Goal: Task Accomplishment & Management: Use online tool/utility

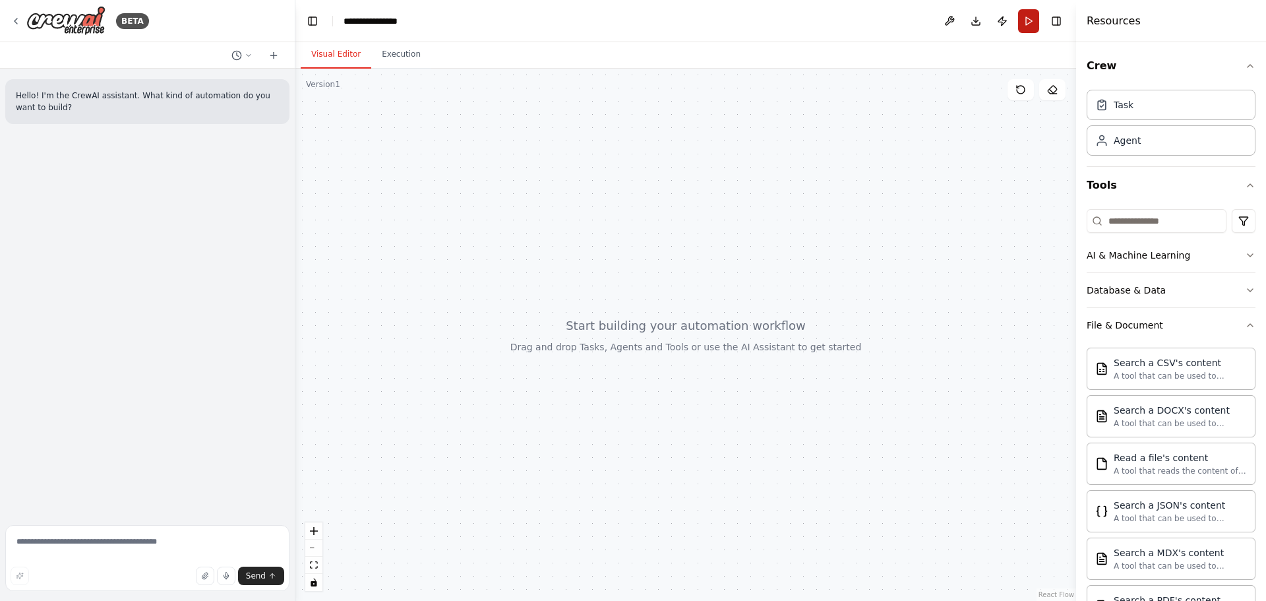
click at [1029, 13] on button "Run" at bounding box center [1028, 21] width 21 height 24
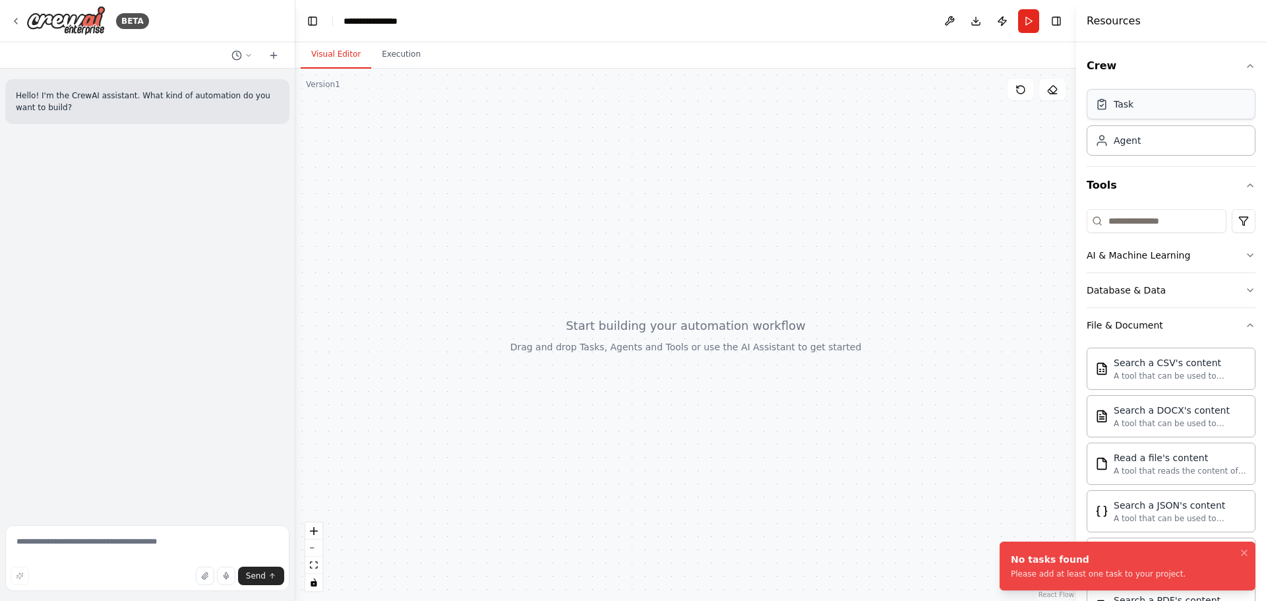
click at [1157, 106] on div "Task" at bounding box center [1171, 104] width 169 height 30
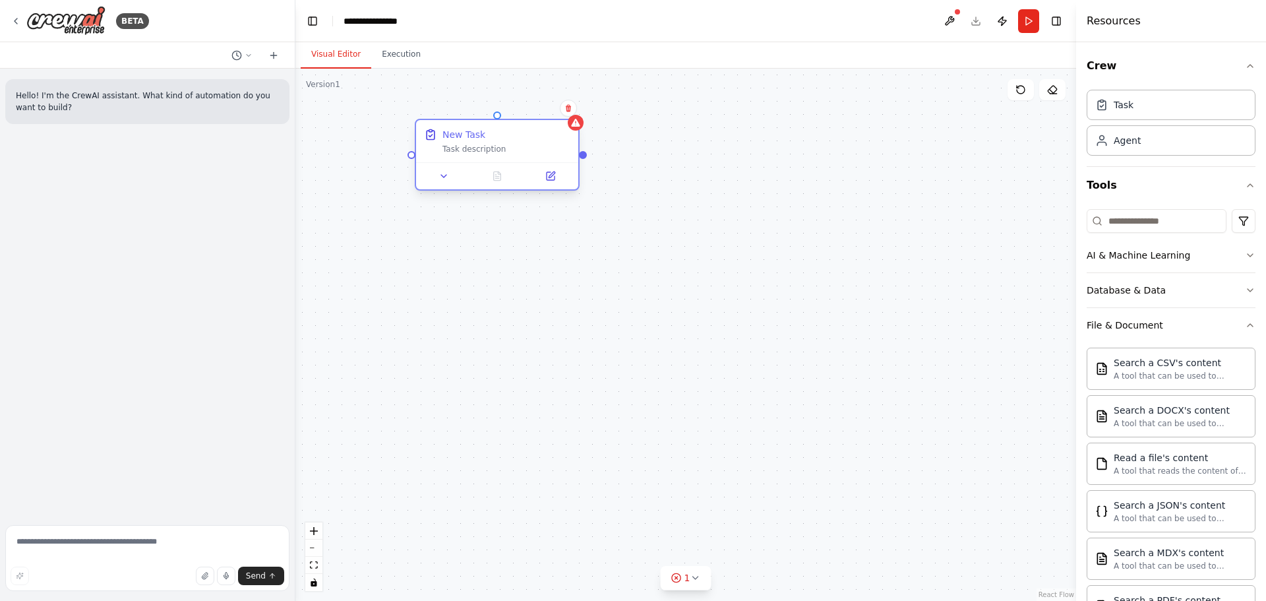
drag, startPoint x: 690, startPoint y: 108, endPoint x: 508, endPoint y: 143, distance: 186.0
click at [508, 143] on div "New Task Task description" at bounding box center [506, 141] width 128 height 26
click at [527, 178] on icon at bounding box center [524, 176] width 8 height 8
click at [522, 176] on icon at bounding box center [524, 176] width 8 height 8
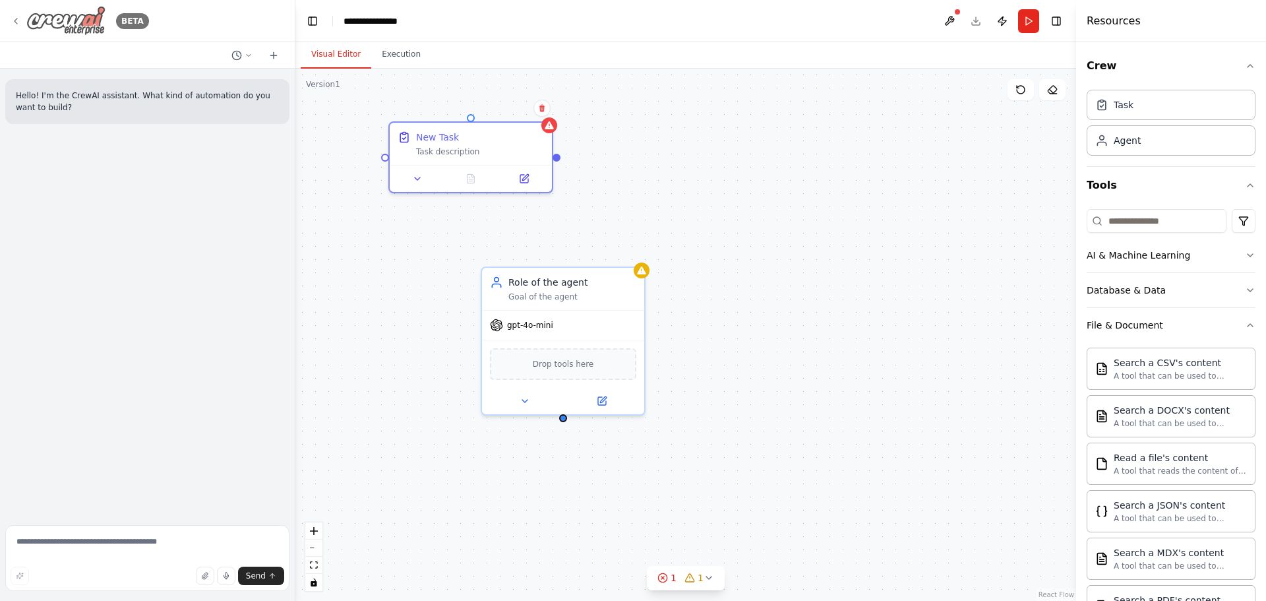
click at [22, 14] on div "BETA" at bounding box center [80, 21] width 138 height 30
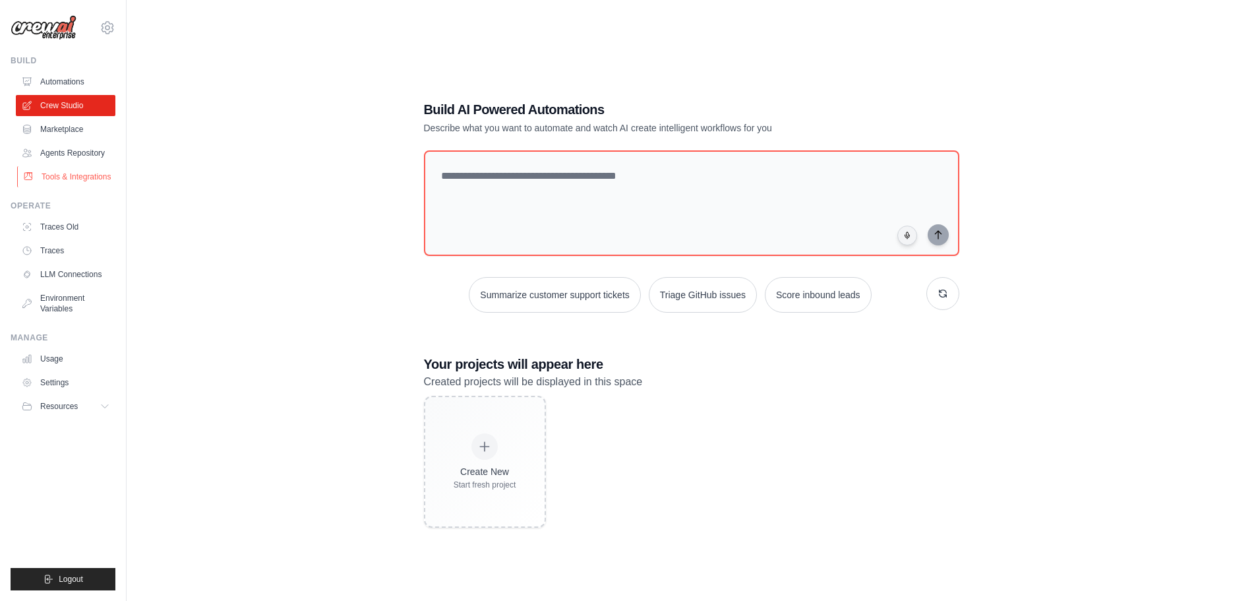
click at [104, 178] on link "Tools & Integrations" at bounding box center [67, 176] width 100 height 21
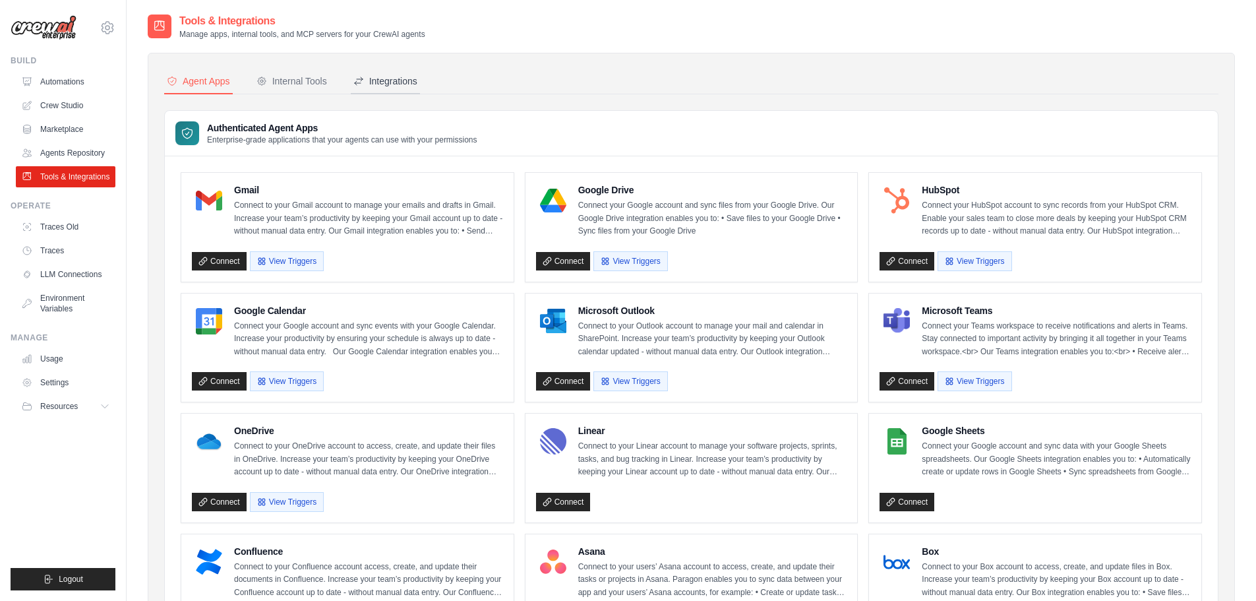
drag, startPoint x: 423, startPoint y: 84, endPoint x: 402, endPoint y: 73, distance: 23.3
click at [423, 84] on nav "Agent Apps Internal Tools Integrations" at bounding box center [691, 81] width 1054 height 25
click at [402, 72] on button "Integrations" at bounding box center [385, 81] width 69 height 25
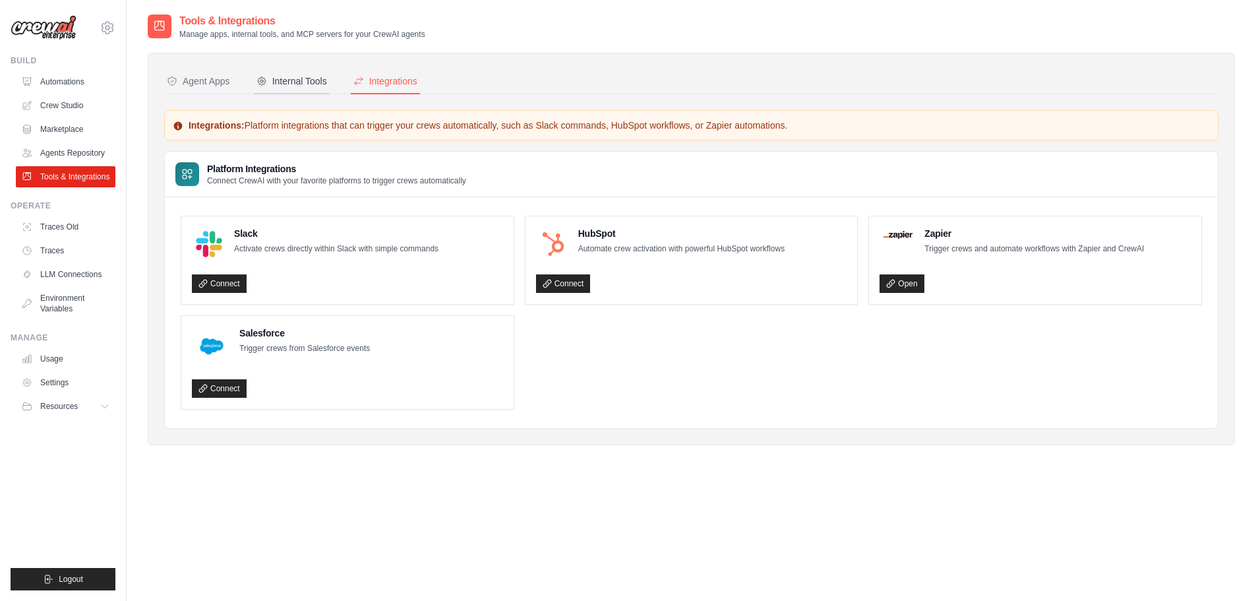
click at [320, 89] on button "Internal Tools" at bounding box center [292, 81] width 76 height 25
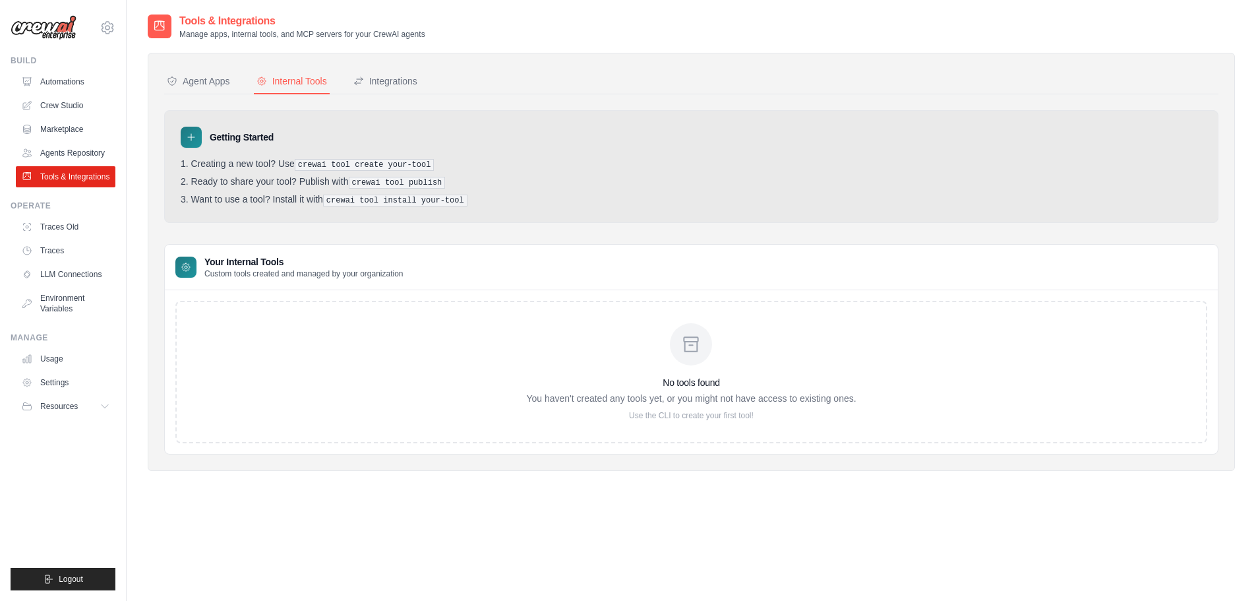
click at [666, 350] on div "No tools found You haven't created any tools yet, or you might not have access …" at bounding box center [691, 372] width 330 height 98
click at [182, 268] on div at bounding box center [185, 267] width 21 height 21
click at [191, 140] on icon at bounding box center [191, 137] width 7 height 7
click at [274, 153] on div "Getting Started Creating a new tool? Use crewai tool create your-tool Ready to …" at bounding box center [691, 166] width 1054 height 113
click at [334, 164] on pre "crewai tool create your-tool" at bounding box center [365, 165] width 140 height 12
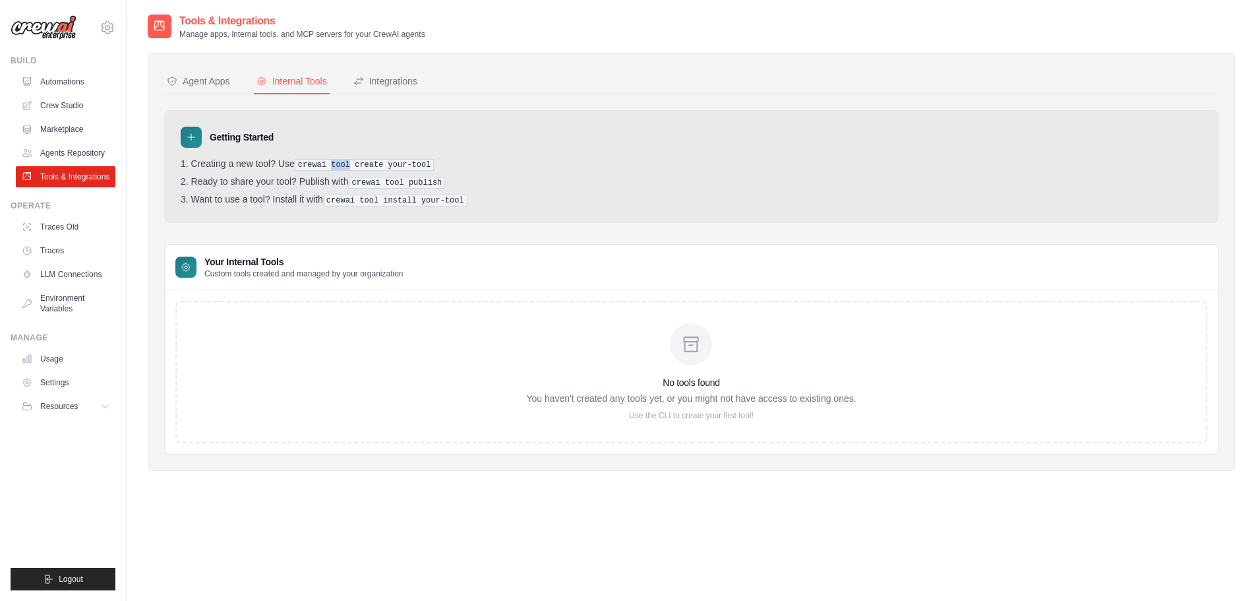
click at [334, 164] on pre "crewai tool create your-tool" at bounding box center [365, 165] width 140 height 12
click at [177, 89] on button "Agent Apps" at bounding box center [198, 81] width 69 height 25
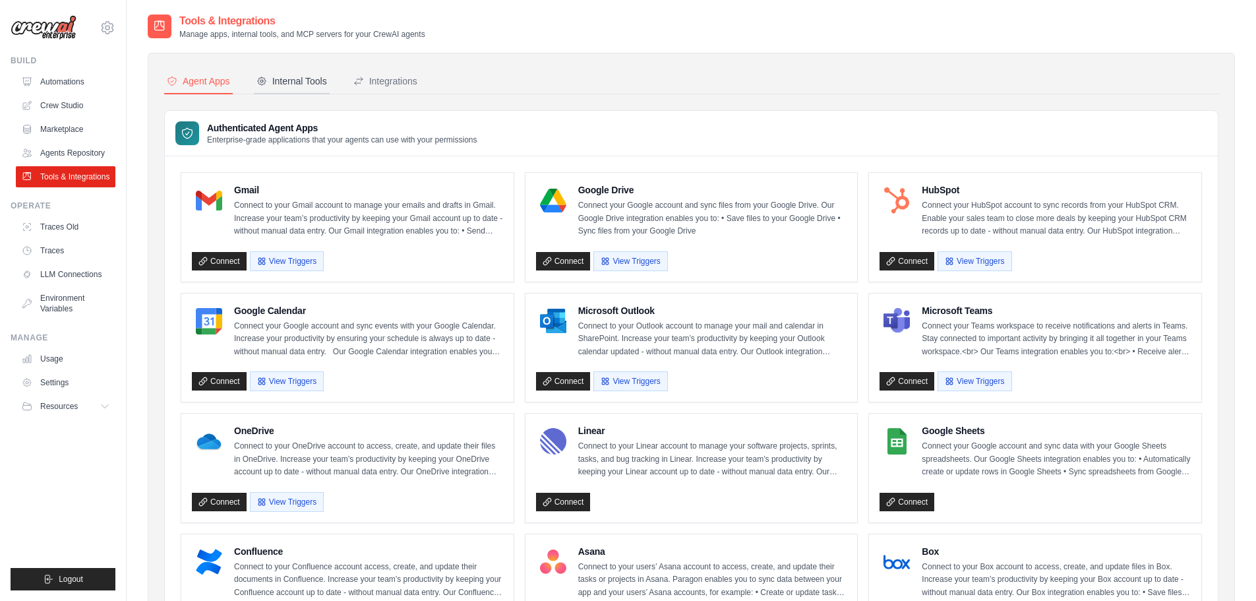
click at [320, 78] on div "Internal Tools" at bounding box center [292, 81] width 71 height 13
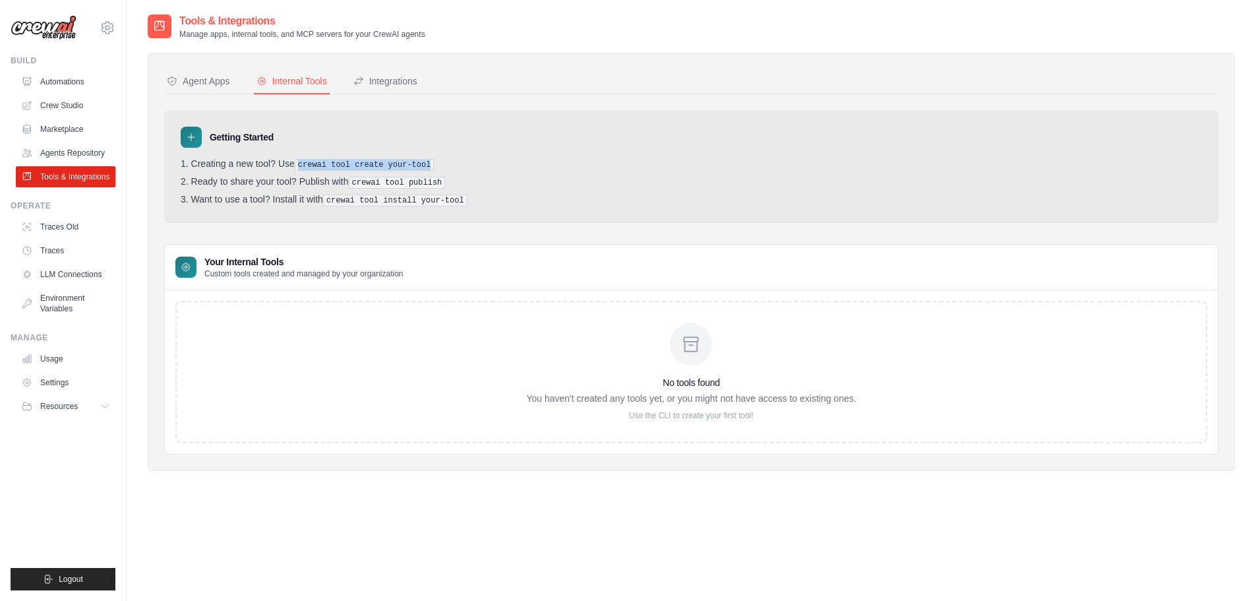
drag, startPoint x: 422, startPoint y: 162, endPoint x: 301, endPoint y: 164, distance: 120.7
click at [301, 164] on pre "crewai tool create your-tool" at bounding box center [365, 165] width 140 height 12
copy pre "crewai tool create your-tool"
click at [41, 107] on link "Crew Studio" at bounding box center [67, 105] width 100 height 21
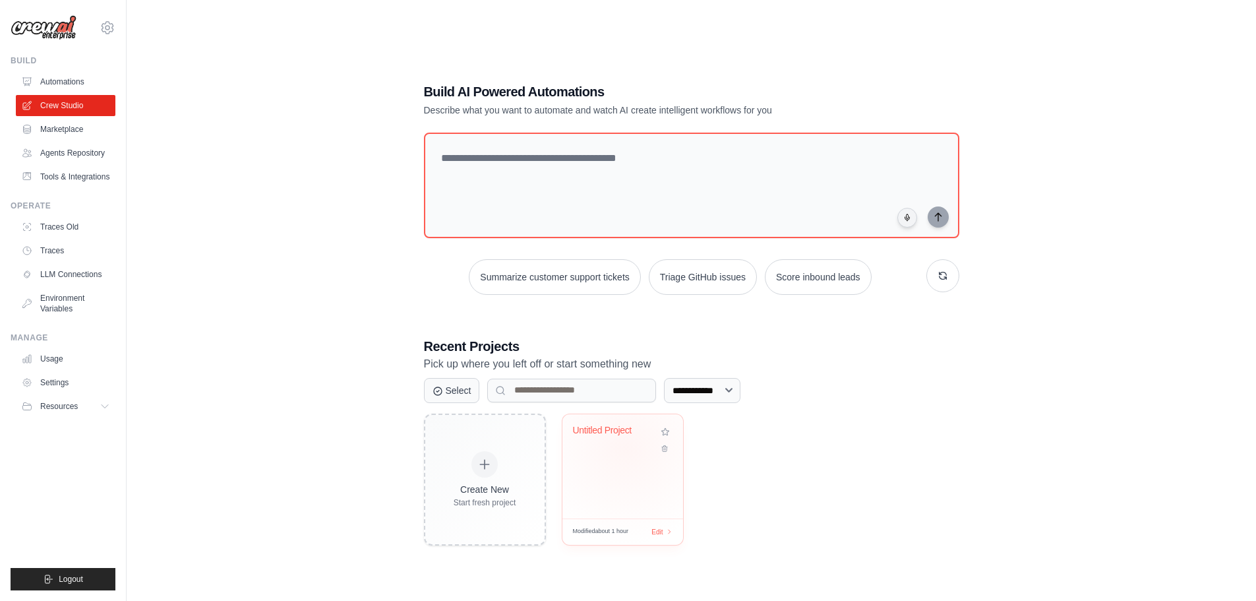
click at [626, 446] on div "Untitled Project" at bounding box center [623, 440] width 100 height 30
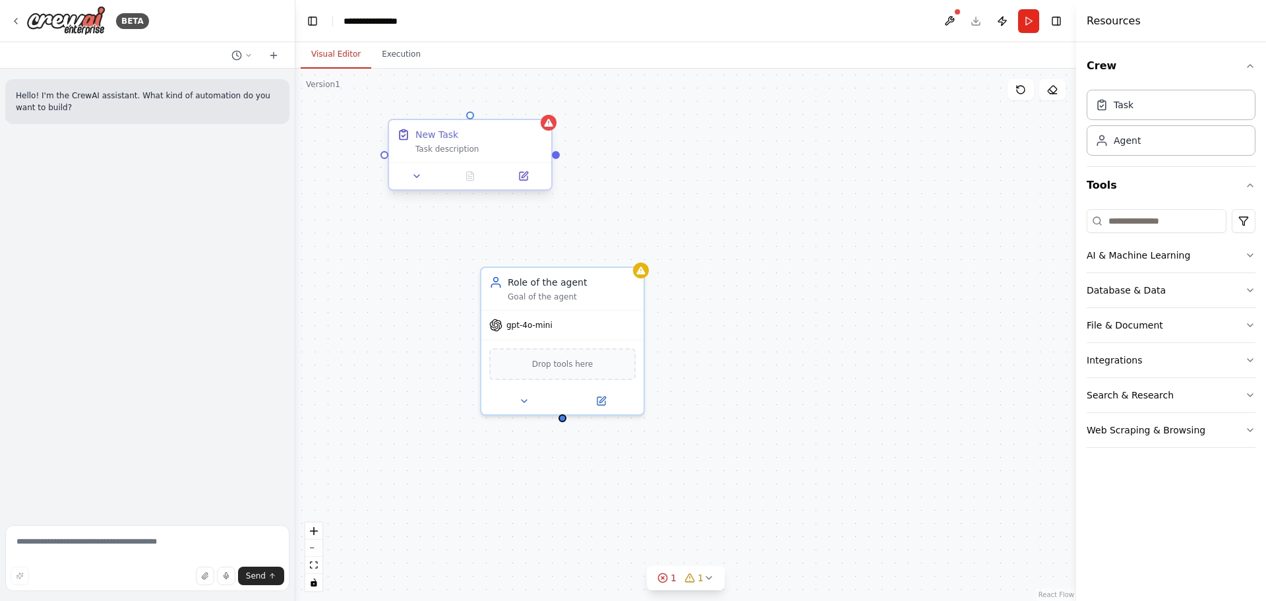
click at [455, 154] on div "Task description" at bounding box center [479, 149] width 128 height 11
click at [515, 176] on button at bounding box center [524, 176] width 46 height 16
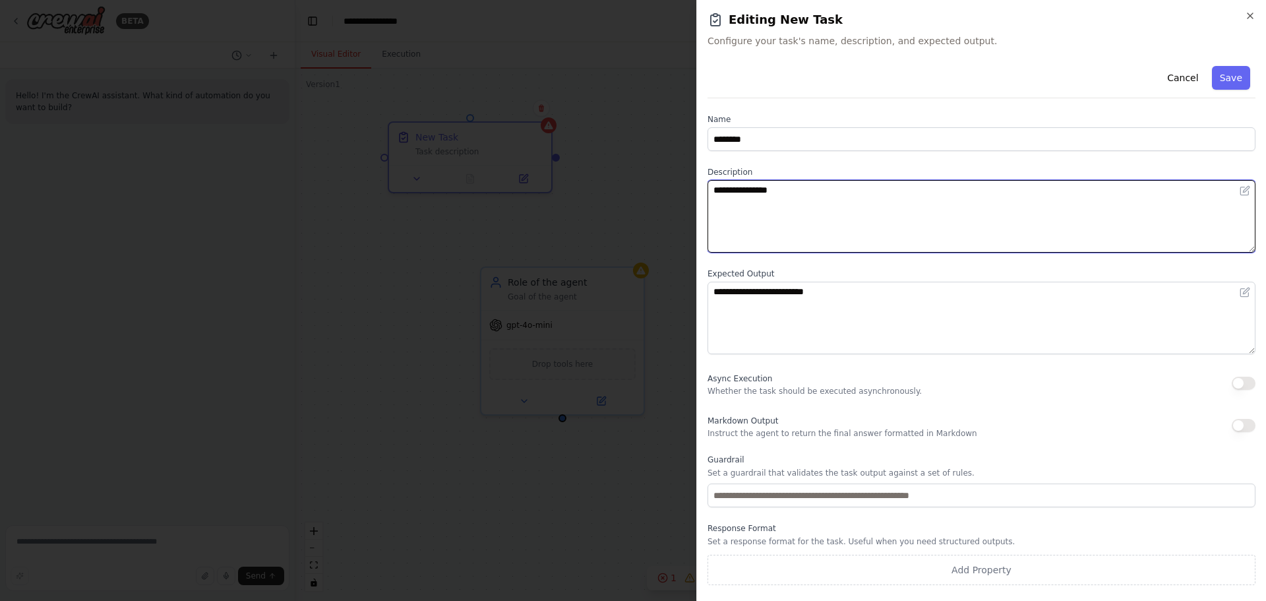
click at [749, 189] on textarea "**********" at bounding box center [982, 216] width 548 height 73
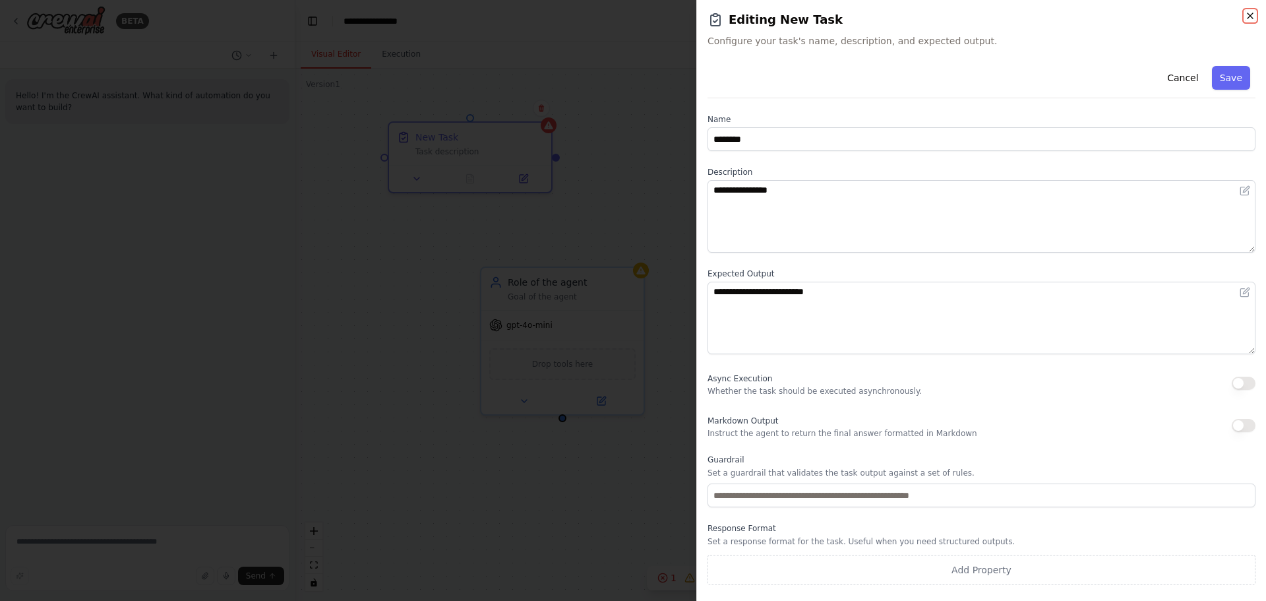
click at [1248, 16] on icon "button" at bounding box center [1250, 16] width 11 height 11
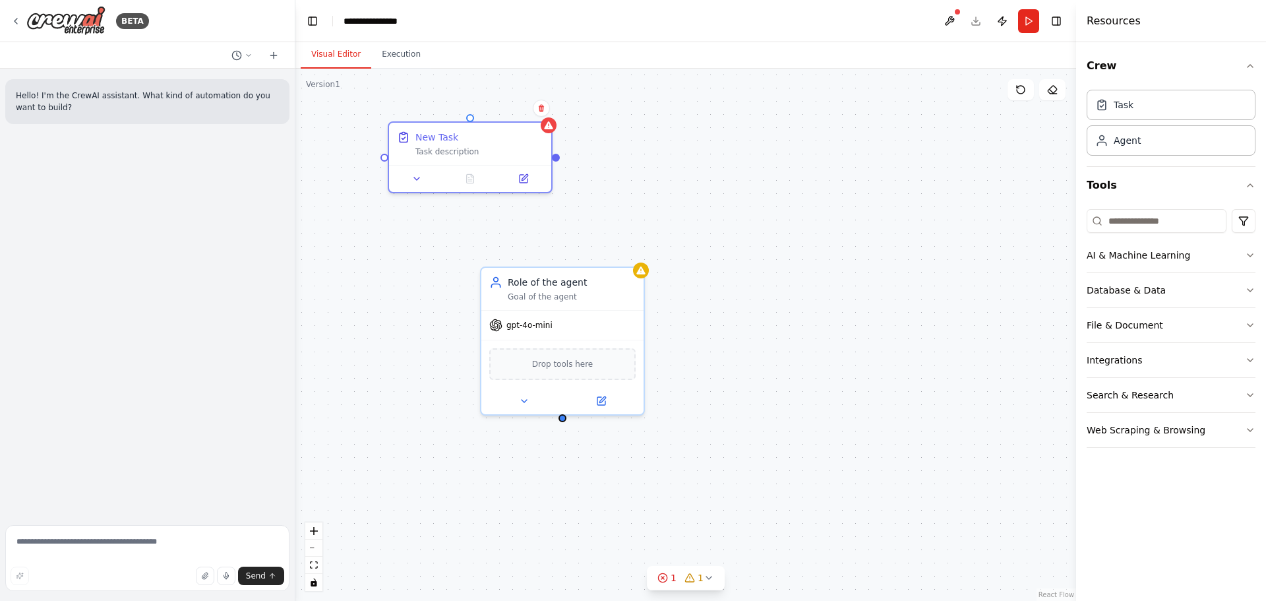
click at [793, 284] on div "New Task Task description Role of the agent Goal of the agent gpt-4o-mini Drop …" at bounding box center [685, 335] width 781 height 532
click at [171, 545] on textarea at bounding box center [147, 558] width 284 height 66
paste textarea "**********"
type textarea "**********"
click at [260, 577] on span "Send" at bounding box center [256, 575] width 20 height 11
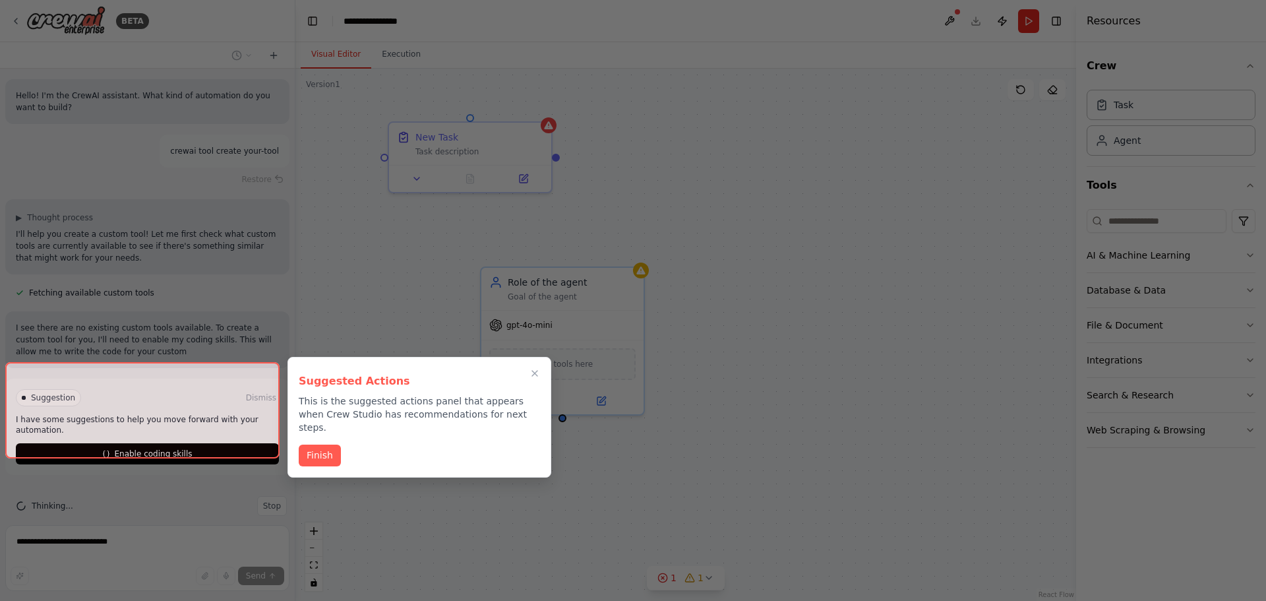
scroll to position [16, 0]
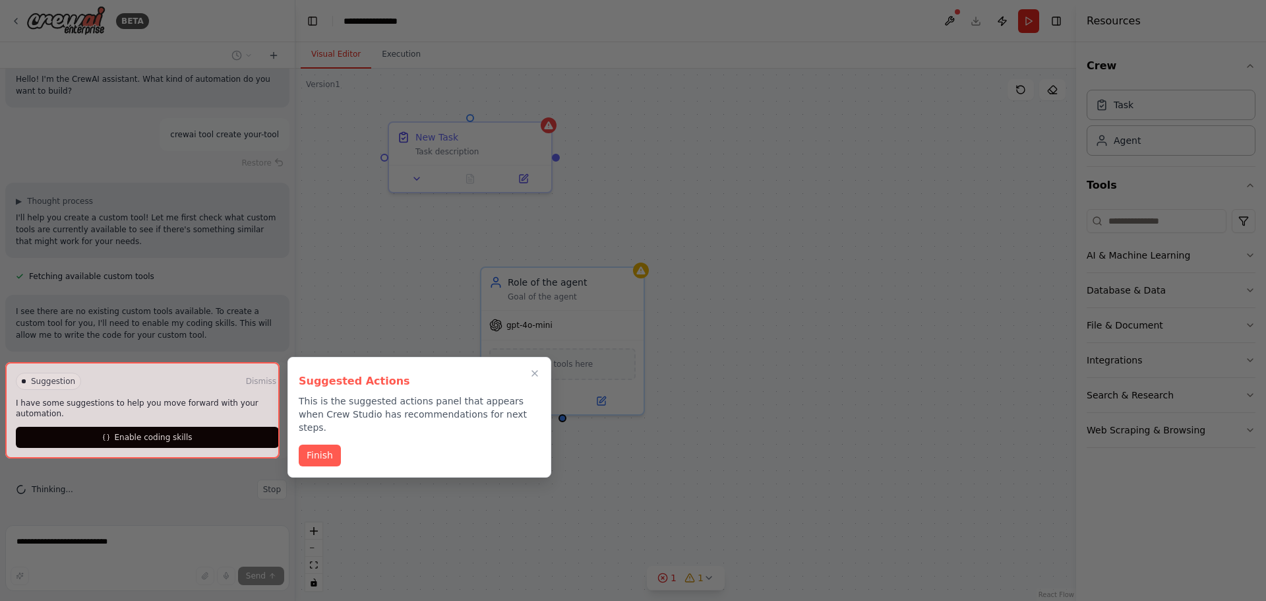
click at [318, 444] on button "Finish" at bounding box center [320, 455] width 42 height 22
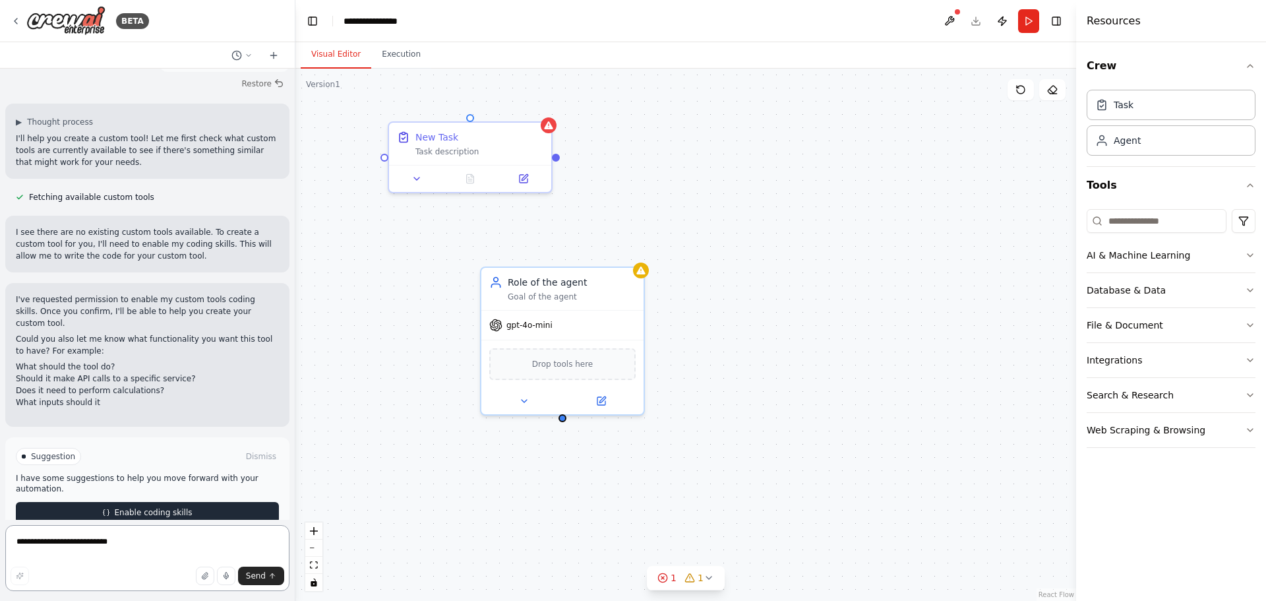
scroll to position [119, 0]
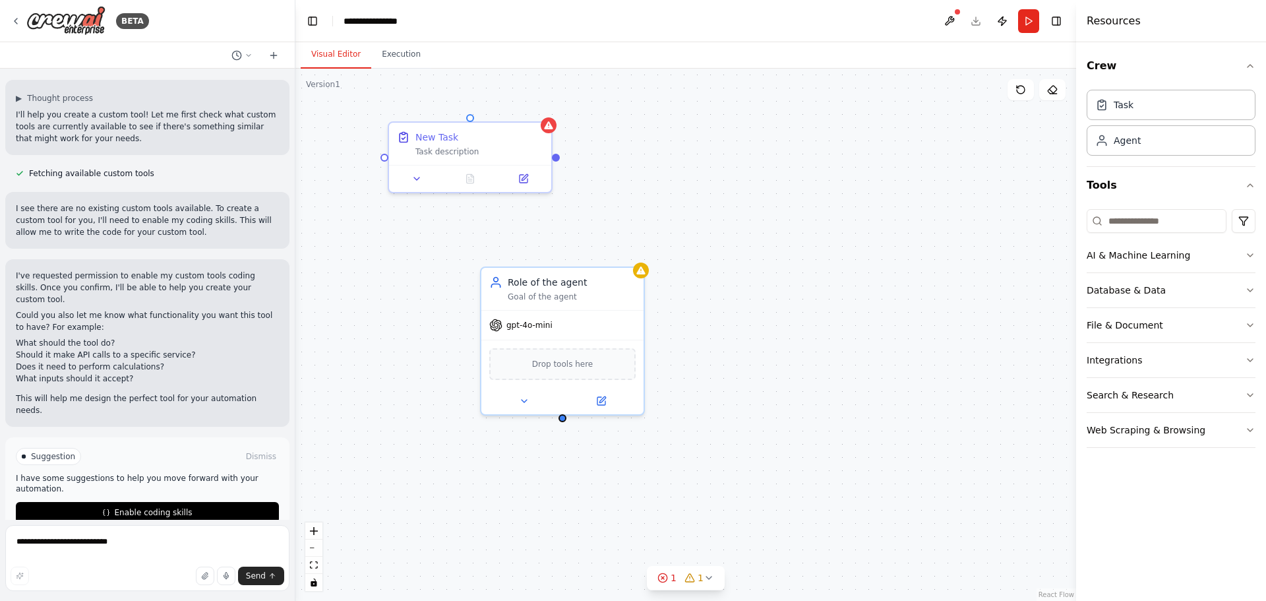
click at [183, 507] on span "Enable coding skills" at bounding box center [153, 512] width 78 height 11
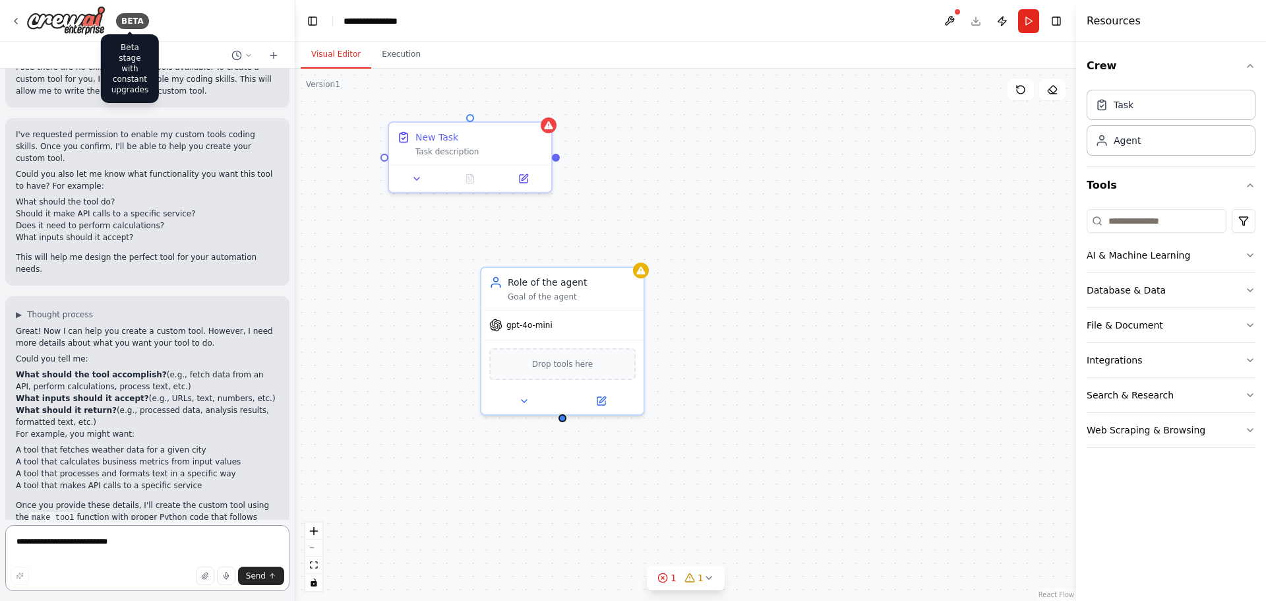
scroll to position [272, 0]
